Goal: Check status: Check status

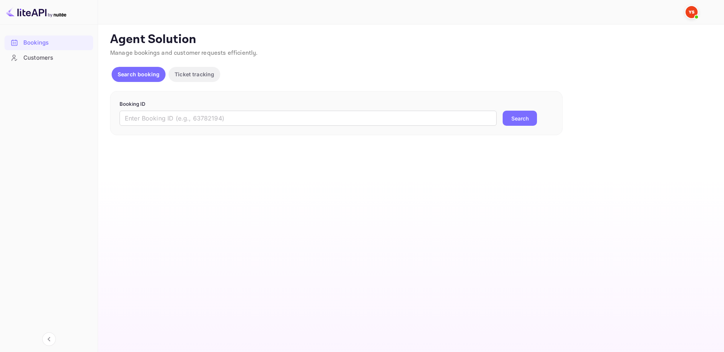
click at [295, 129] on div "Booking ID ​ Search" at bounding box center [336, 113] width 453 height 45
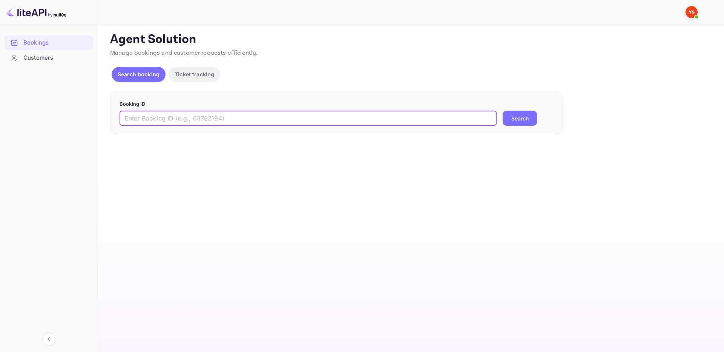
click at [295, 121] on input "text" at bounding box center [308, 118] width 377 height 15
paste input "7737586"
type input "7737586"
drag, startPoint x: 531, startPoint y: 116, endPoint x: 527, endPoint y: 116, distance: 4.1
click at [530, 116] on button "Search" at bounding box center [520, 118] width 34 height 15
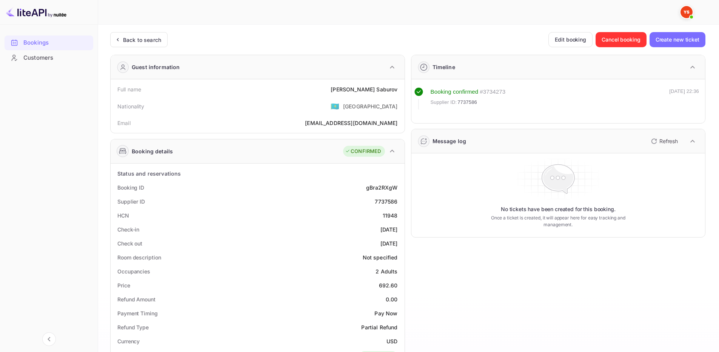
click at [380, 211] on div "HCN 11948" at bounding box center [258, 215] width 288 height 14
drag, startPoint x: 372, startPoint y: 201, endPoint x: 401, endPoint y: 201, distance: 29.4
click at [401, 201] on div "Supplier ID 7737586" at bounding box center [258, 201] width 288 height 14
copy div "7737586"
drag, startPoint x: 353, startPoint y: 92, endPoint x: 399, endPoint y: 89, distance: 46.5
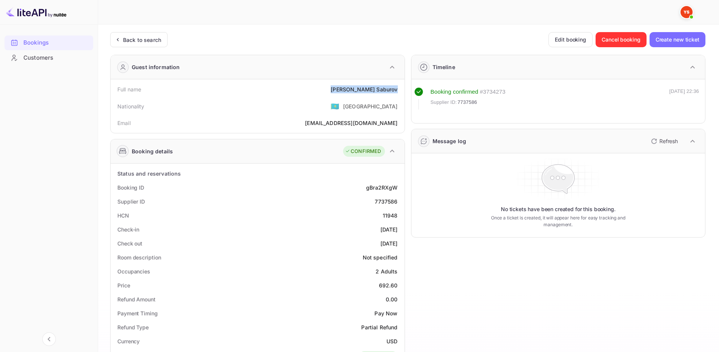
click at [399, 89] on div "Full name [PERSON_NAME]" at bounding box center [258, 89] width 288 height 14
copy div "[PERSON_NAME]"
drag, startPoint x: 379, startPoint y: 286, endPoint x: 402, endPoint y: 283, distance: 23.3
copy div "692.60"
